Goal: Information Seeking & Learning: Learn about a topic

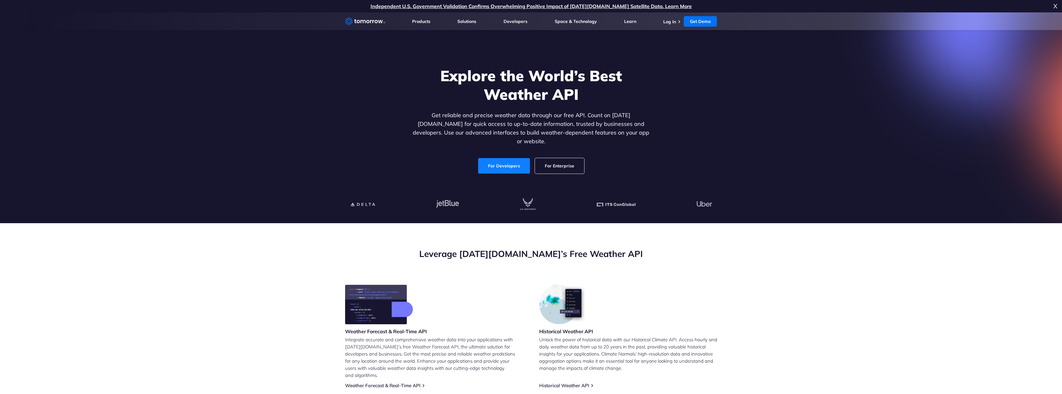
click at [506, 162] on link "For Developers" at bounding box center [504, 165] width 52 height 15
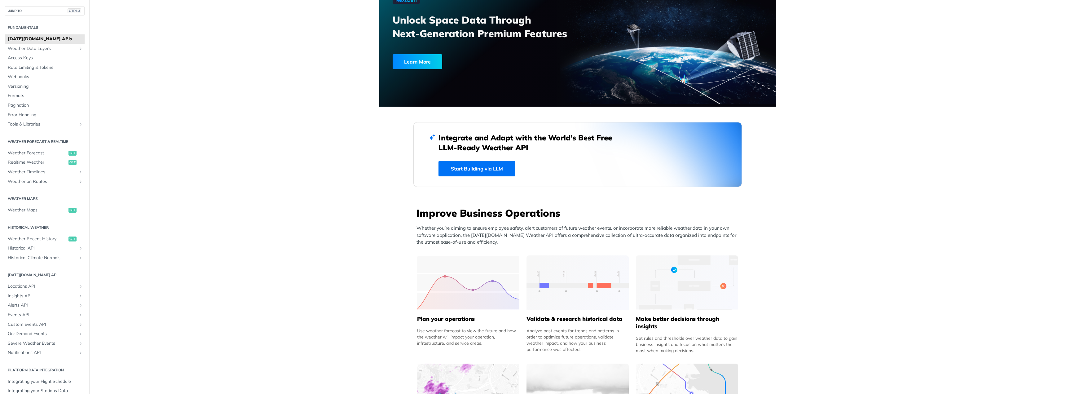
scroll to position [93, 0]
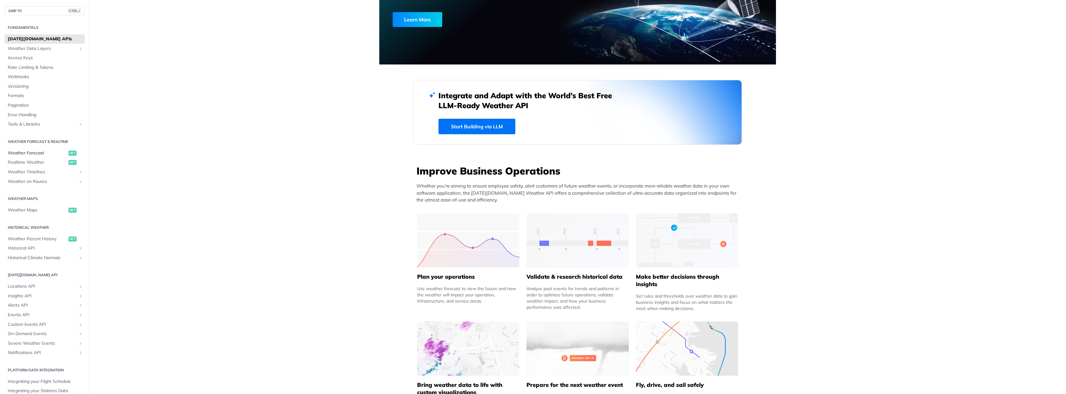
click at [22, 155] on span "Weather Forecast" at bounding box center [37, 153] width 59 height 6
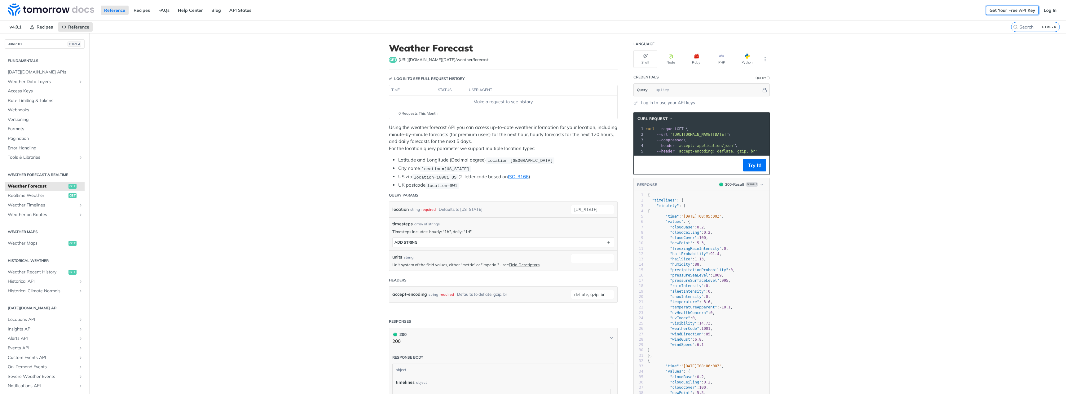
click at [1020, 12] on link "Get Your Free API Key" at bounding box center [1012, 10] width 53 height 9
click at [1053, 11] on link "Log In" at bounding box center [1050, 10] width 20 height 9
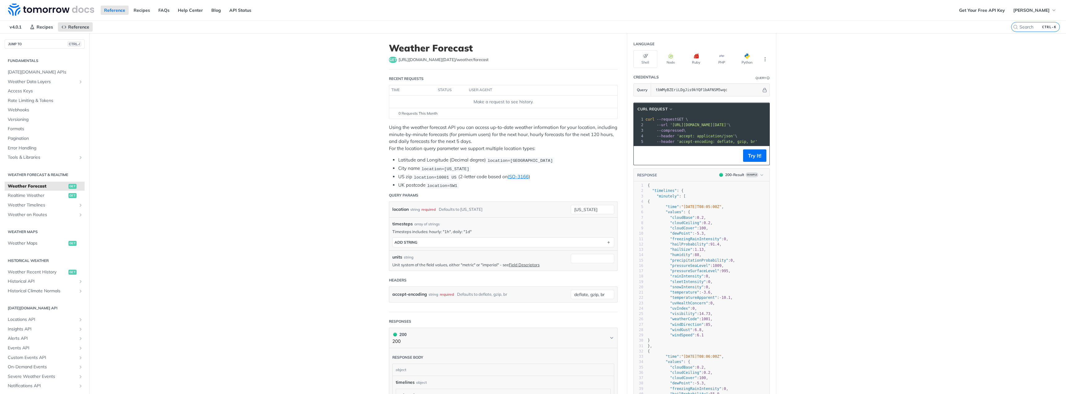
click at [680, 226] on pre ""cloudCeiling" : 0.2 ," at bounding box center [708, 222] width 123 height 5
type textarea "cloudCeiling"
click at [680, 226] on pre ""cloudCeiling" : 0.2 ," at bounding box center [708, 222] width 123 height 5
click at [682, 220] on span ""cloudBase"" at bounding box center [682, 217] width 24 height 4
type textarea "cloudBase"
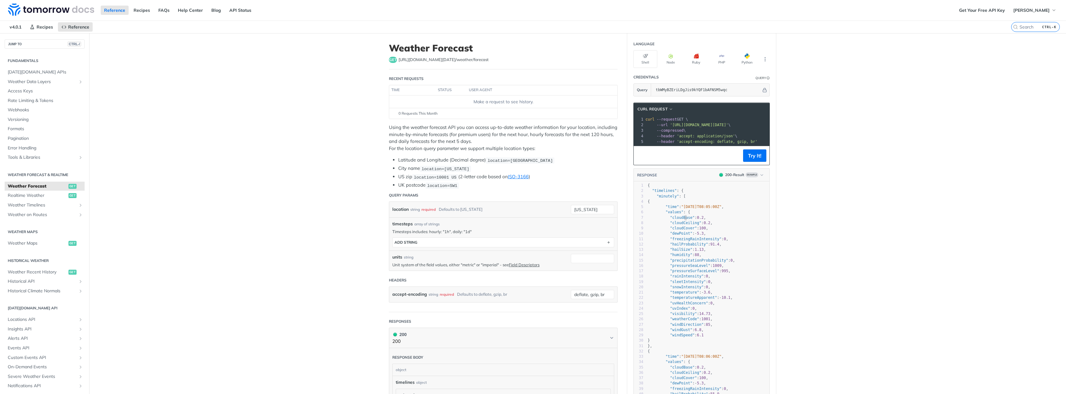
click at [682, 220] on span ""cloudBase"" at bounding box center [682, 217] width 24 height 4
click at [682, 225] on span ""cloudCeiling"" at bounding box center [685, 223] width 31 height 4
type textarea "cloudCeiling"
click at [682, 225] on span ""cloudCeiling"" at bounding box center [685, 223] width 31 height 4
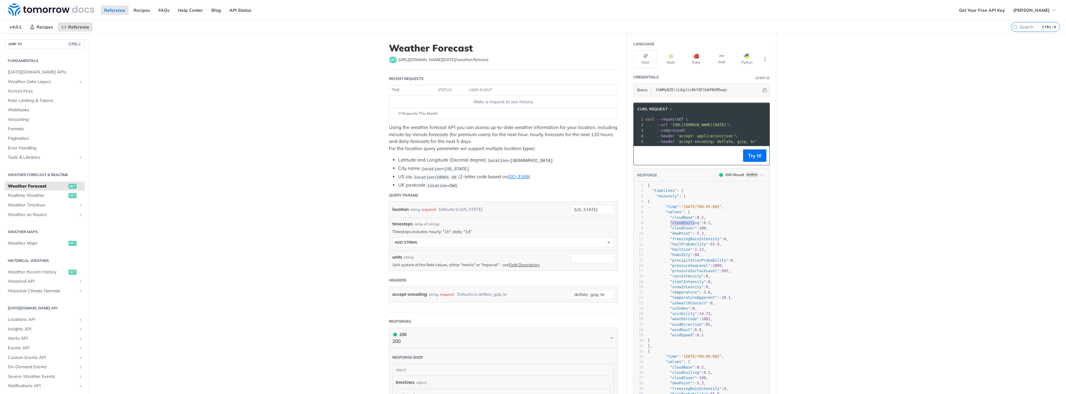
click at [673, 220] on span ""cloudBase"" at bounding box center [682, 217] width 24 height 4
type textarea "cloudBase"
click at [673, 220] on span ""cloudBase"" at bounding box center [682, 217] width 24 height 4
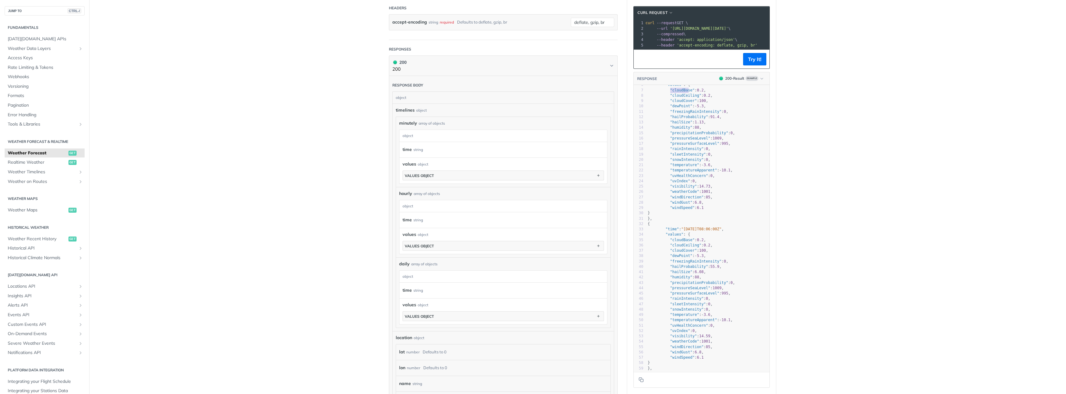
scroll to position [271, 0]
click at [456, 178] on button "values object" at bounding box center [503, 176] width 201 height 9
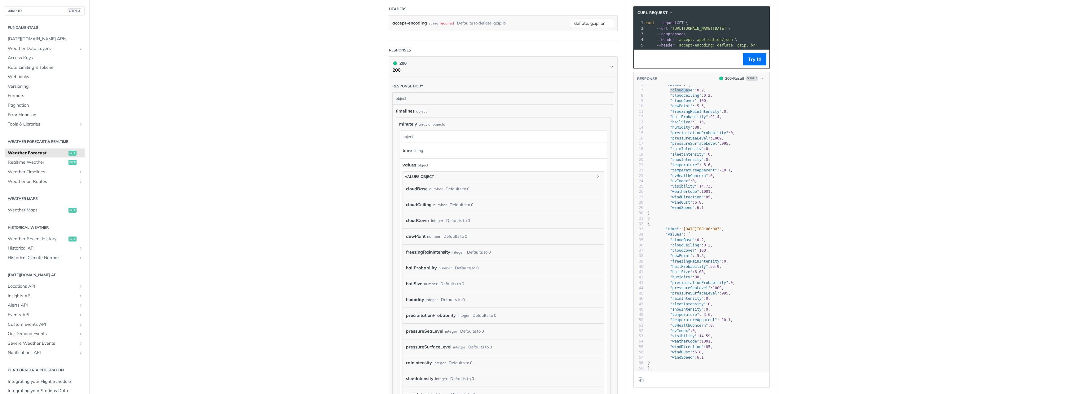
click at [451, 204] on div "Defaults to 0" at bounding box center [462, 204] width 24 height 9
click at [491, 205] on div "cloudCeiling number Defaults to 0" at bounding box center [502, 204] width 192 height 9
click at [558, 205] on div "cloudCeiling number Defaults to 0" at bounding box center [502, 204] width 192 height 9
drag, startPoint x: 523, startPoint y: 205, endPoint x: 431, endPoint y: 205, distance: 92.4
click at [435, 205] on div "cloudCeiling number Defaults to 0" at bounding box center [502, 204] width 192 height 9
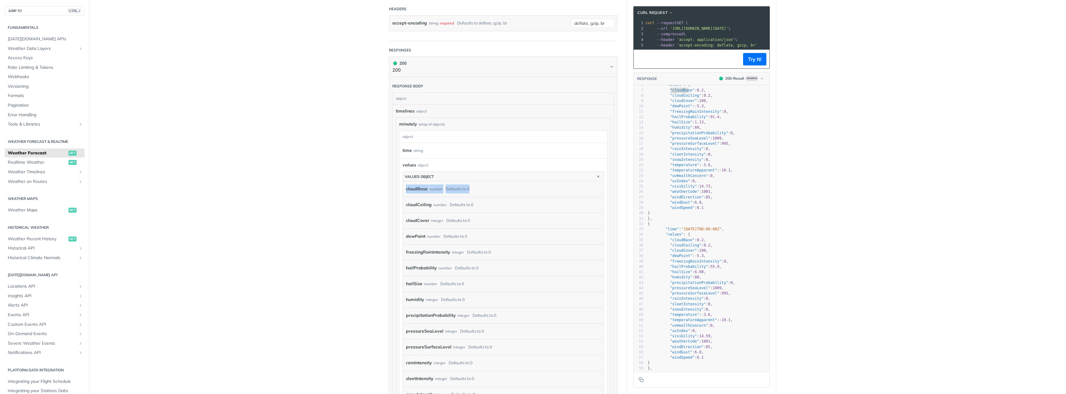
drag, startPoint x: 389, startPoint y: 196, endPoint x: 376, endPoint y: 192, distance: 14.1
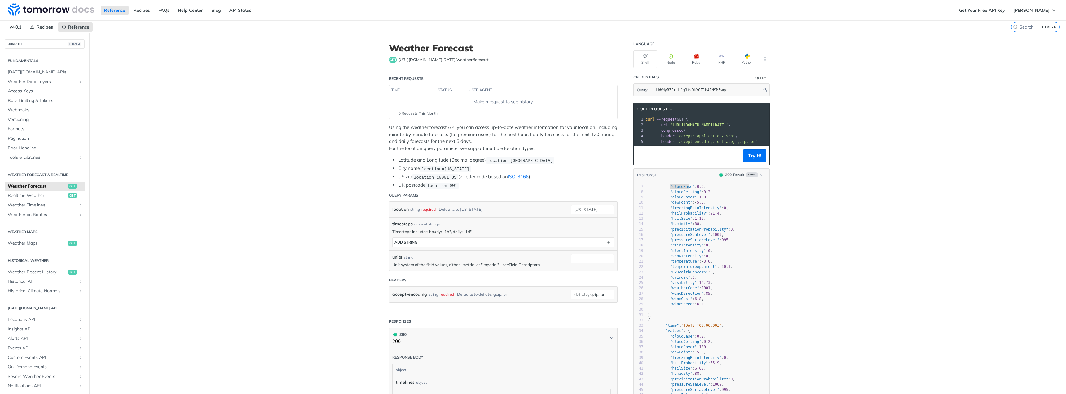
scroll to position [345, 0]
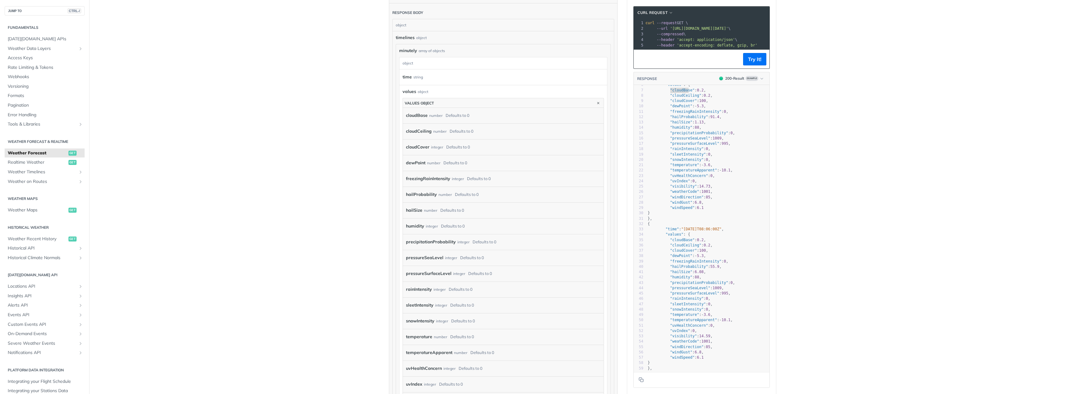
click at [438, 141] on div "cloudCover integer Defaults to 0" at bounding box center [503, 147] width 201 height 16
click at [419, 124] on div "cloudCeiling number Defaults to 0" at bounding box center [503, 131] width 201 height 16
click at [595, 102] on icon "button" at bounding box center [598, 102] width 7 height 7
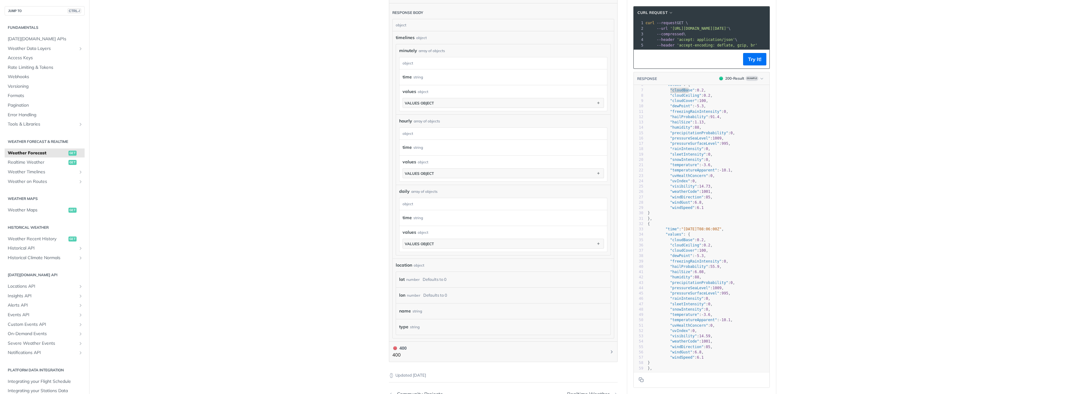
click at [33, 153] on span "Weather Forecast" at bounding box center [37, 153] width 59 height 6
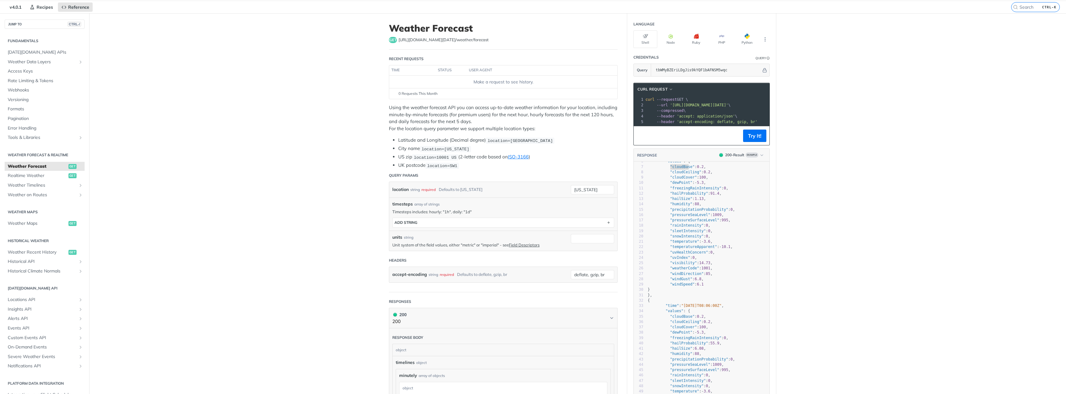
scroll to position [0, 0]
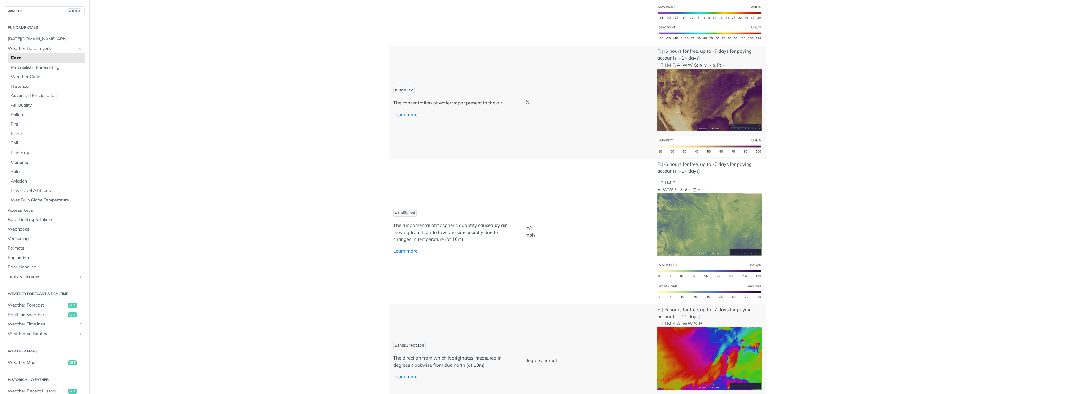
scroll to position [1441, 0]
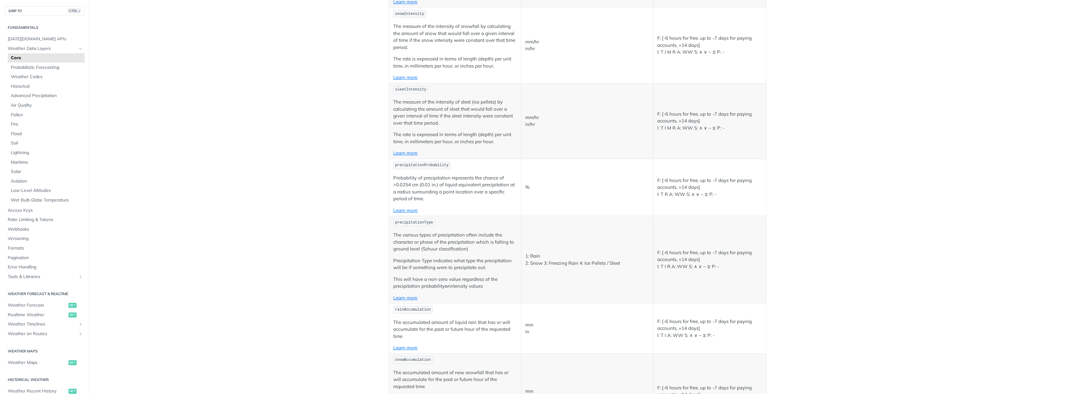
click at [896, 247] on main "JUMP TO CTRL-/ Fundamentals Tomorrow.io APIs Weather Data Layers Core Probabili…" at bounding box center [533, 373] width 1066 height 3561
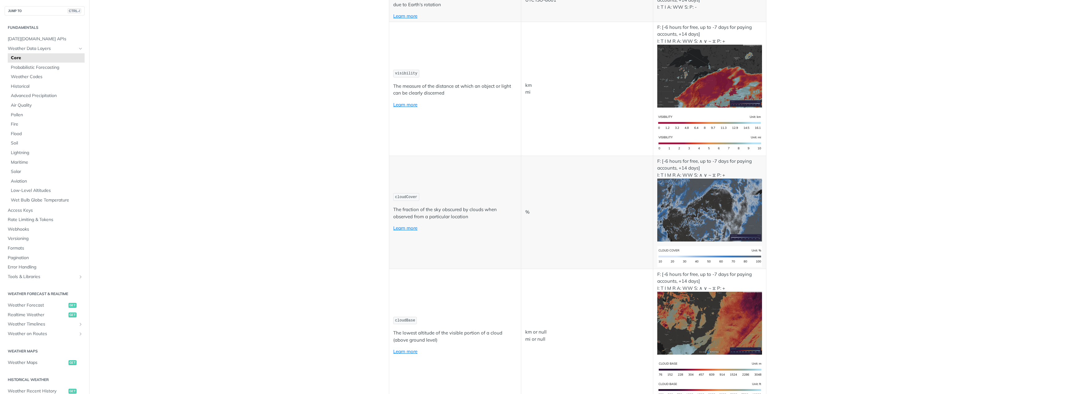
scroll to position [2509, 0]
